Goal: Check status: Check status

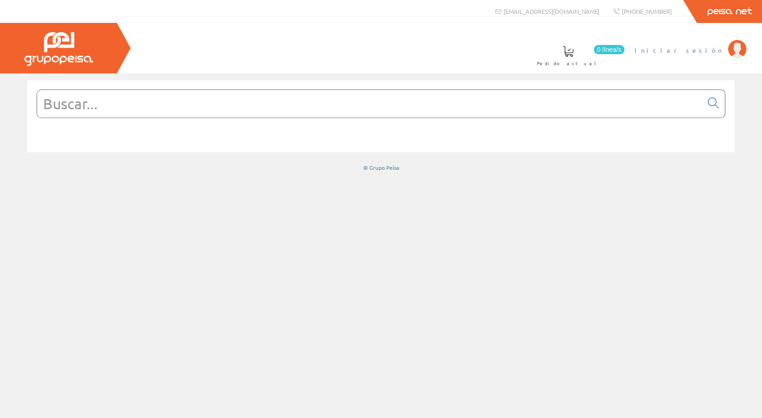
click at [693, 49] on span "Iniciar sesión" at bounding box center [679, 49] width 89 height 9
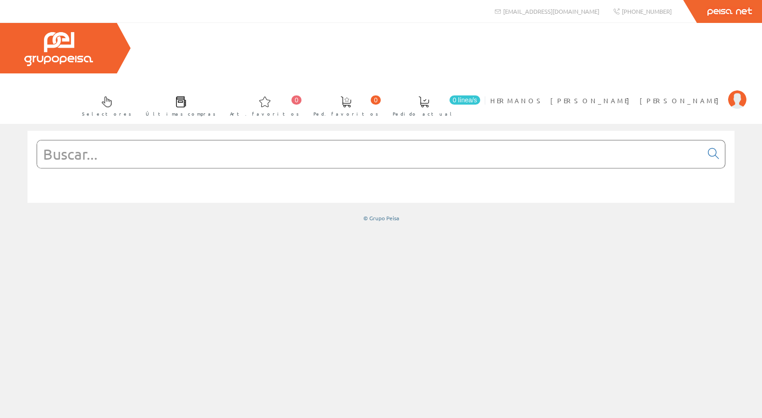
click at [313, 248] on div at bounding box center [381, 271] width 762 height 294
click at [660, 96] on span "HERMANOS [PERSON_NAME] [PERSON_NAME]" at bounding box center [606, 100] width 233 height 9
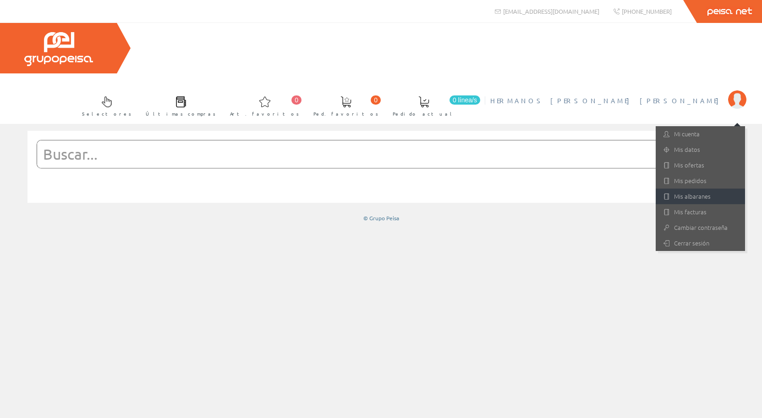
click at [681, 188] on link "Mis albaranes" at bounding box center [700, 196] width 89 height 16
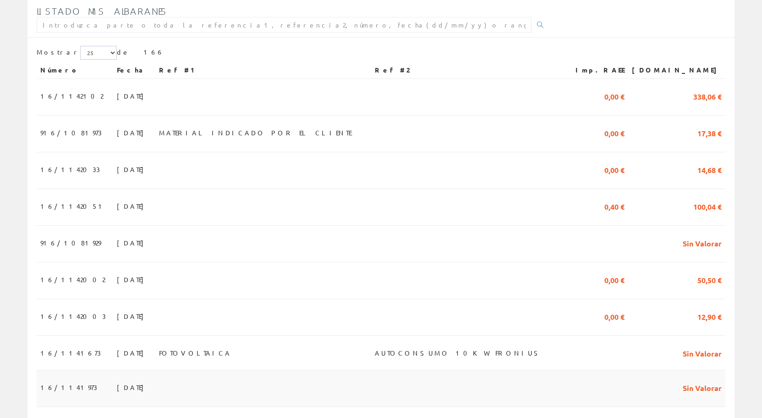
scroll to position [140, 0]
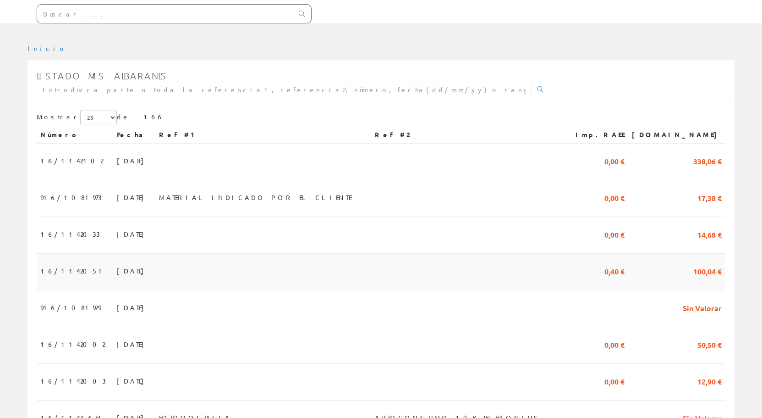
click at [117, 263] on span "06/10/2025" at bounding box center [133, 271] width 32 height 16
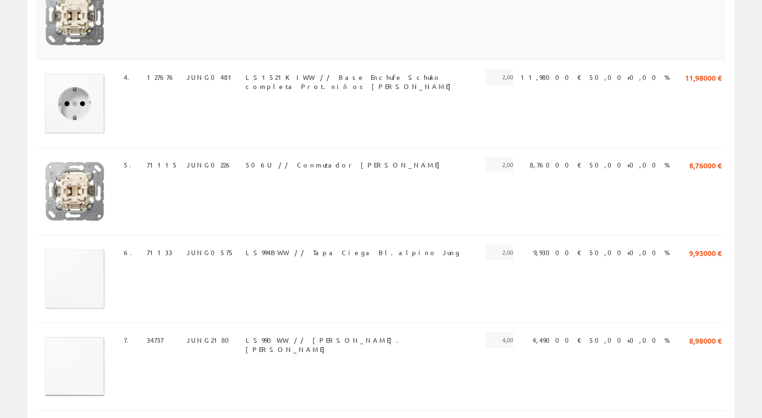
scroll to position [421, 0]
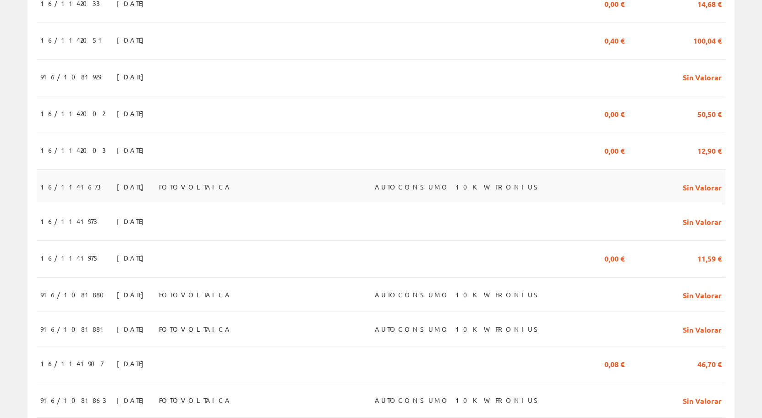
scroll to position [374, 0]
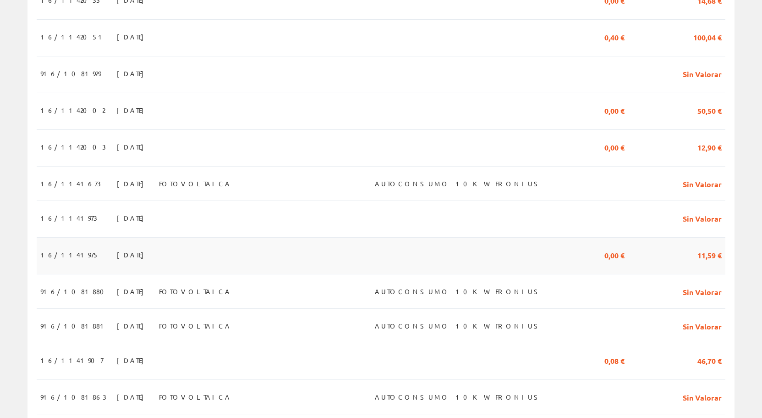
click at [117, 247] on span "[DATE]" at bounding box center [133, 255] width 32 height 16
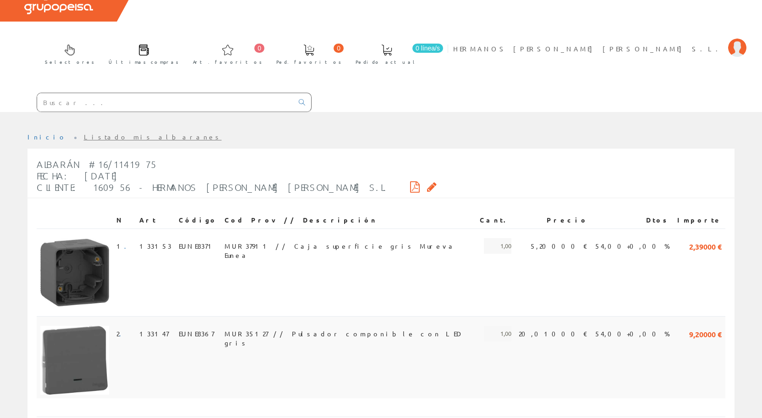
scroll to position [76, 0]
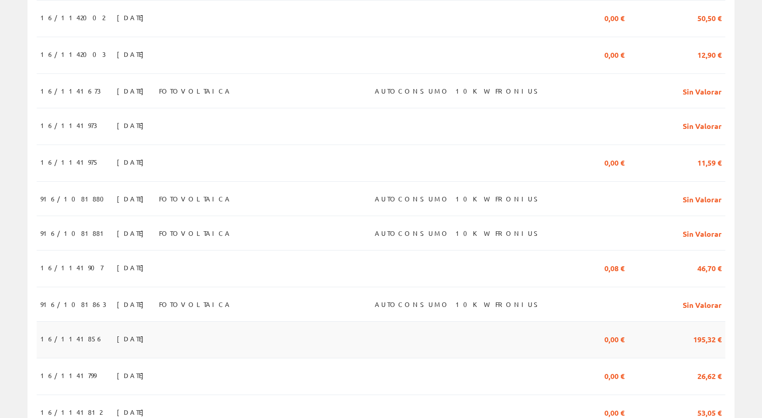
scroll to position [468, 0]
click at [117, 153] on span "02/10/2025" at bounding box center [133, 161] width 32 height 16
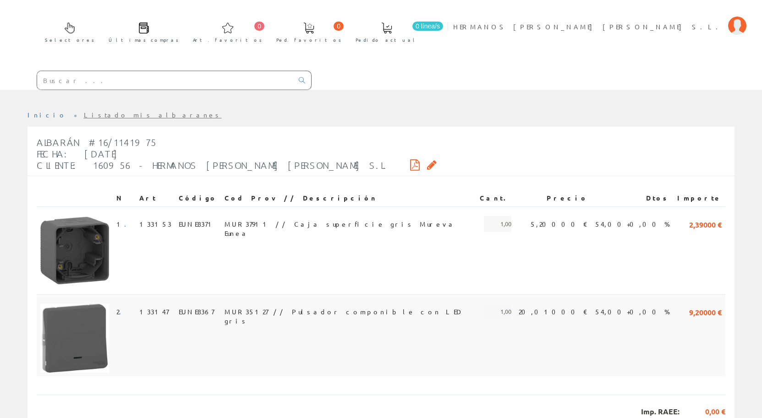
scroll to position [76, 0]
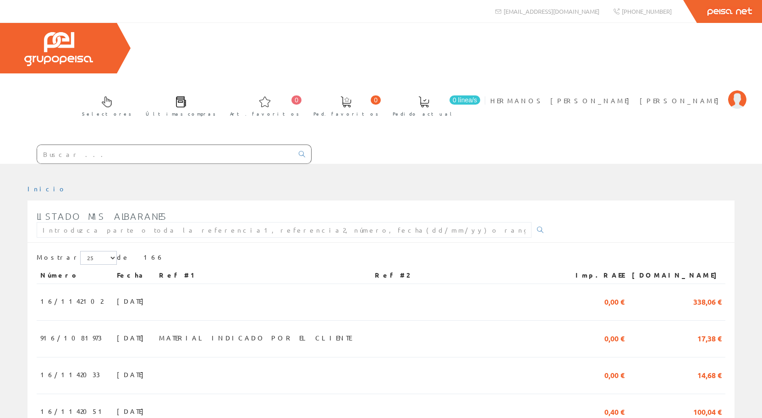
scroll to position [468, 0]
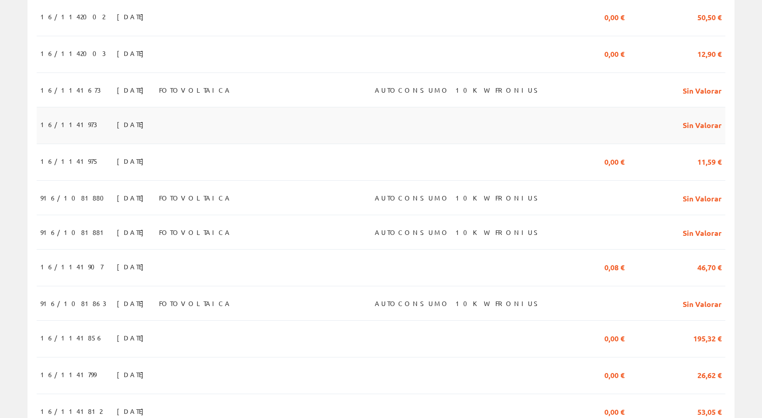
click at [117, 116] on span "[DATE]" at bounding box center [133, 124] width 32 height 16
